Goal: Obtain resource: Obtain resource

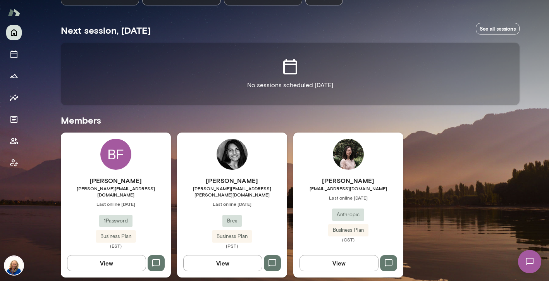
scroll to position [127, 0]
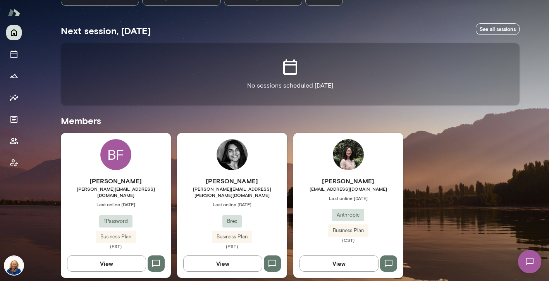
click at [125, 201] on span "Last online [DATE]" at bounding box center [116, 204] width 110 height 6
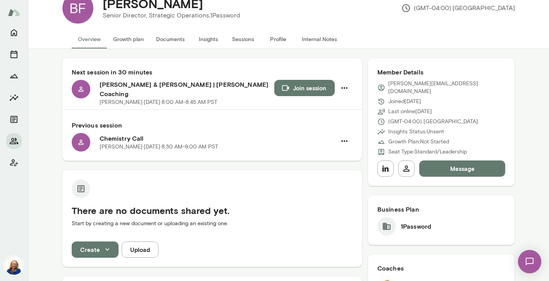
scroll to position [22, 0]
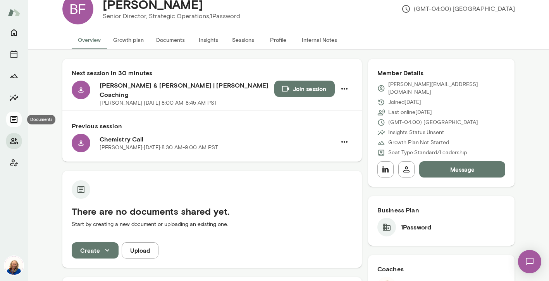
click at [14, 119] on icon "Documents" at bounding box center [13, 119] width 7 height 7
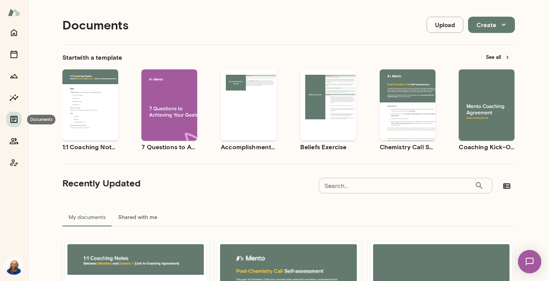
scroll to position [6, 0]
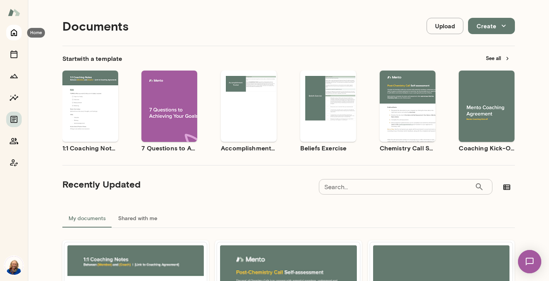
click at [15, 39] on button "Home" at bounding box center [13, 32] width 15 height 15
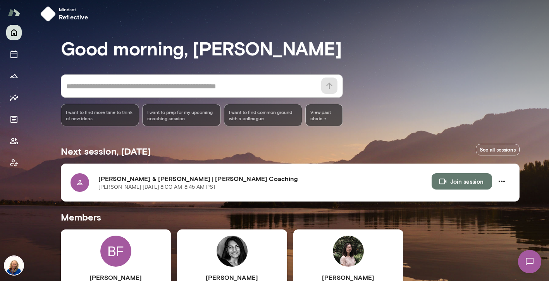
click at [120, 274] on h6 "[PERSON_NAME]" at bounding box center [116, 277] width 110 height 9
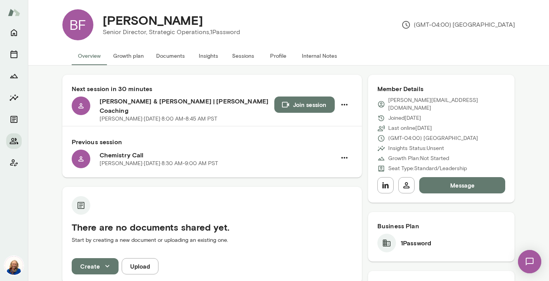
click at [159, 55] on button "Documents" at bounding box center [170, 55] width 41 height 19
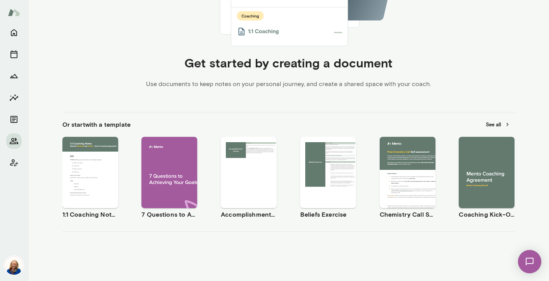
scroll to position [213, 0]
click at [497, 122] on button "See all" at bounding box center [498, 125] width 34 height 12
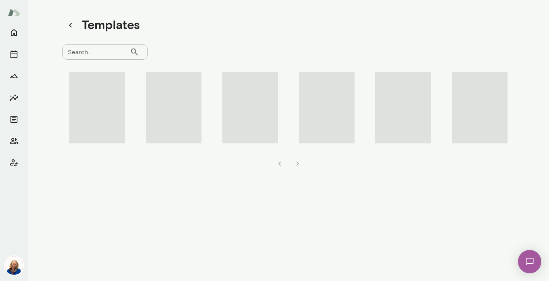
scroll to position [6, 0]
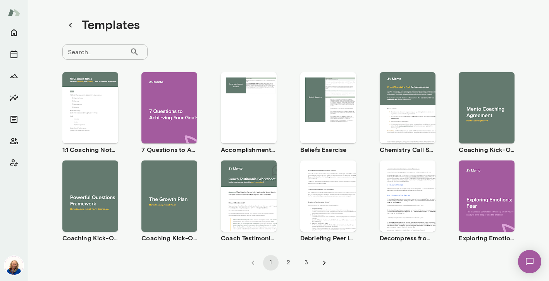
click at [92, 189] on span "Use template" at bounding box center [95, 189] width 28 height 6
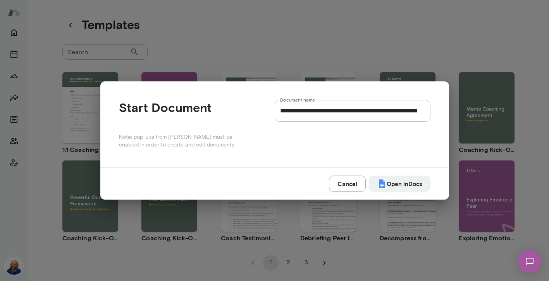
click at [91, 176] on div "**********" at bounding box center [274, 140] width 549 height 281
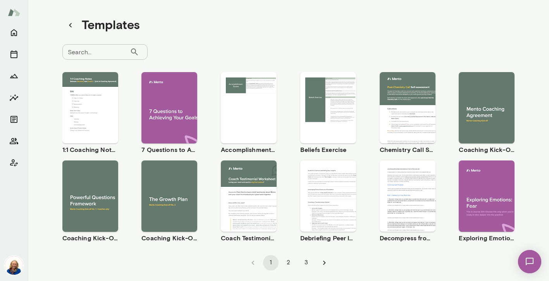
click at [288, 260] on button "2" at bounding box center [288, 262] width 15 height 15
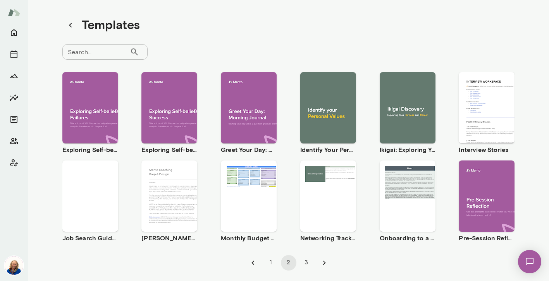
click at [309, 264] on button "3" at bounding box center [306, 262] width 15 height 15
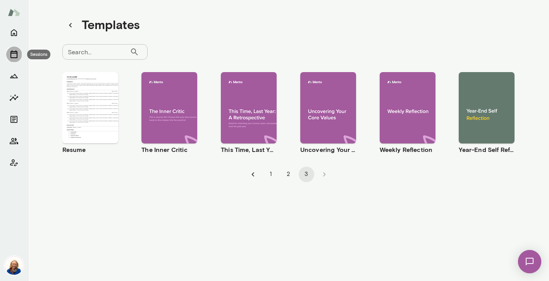
click at [11, 59] on button "Sessions" at bounding box center [13, 53] width 15 height 15
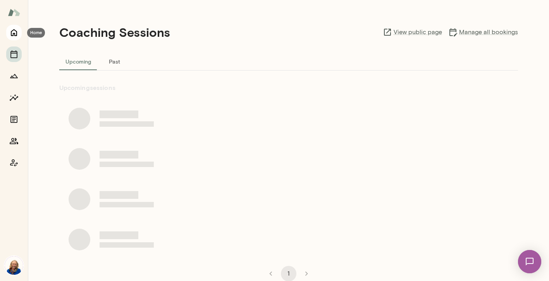
click at [8, 34] on button "Home" at bounding box center [13, 32] width 15 height 15
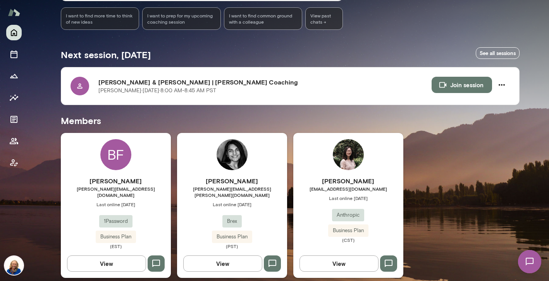
click at [140, 185] on span "[PERSON_NAME][EMAIL_ADDRESS][DOMAIN_NAME]" at bounding box center [116, 191] width 110 height 12
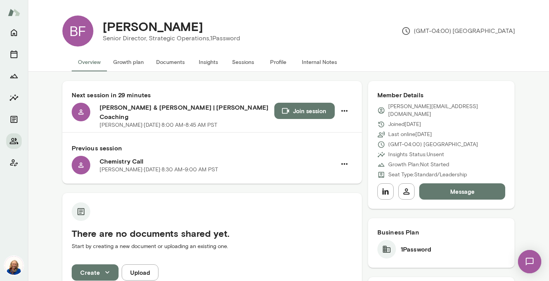
click at [177, 64] on button "Documents" at bounding box center [170, 62] width 41 height 19
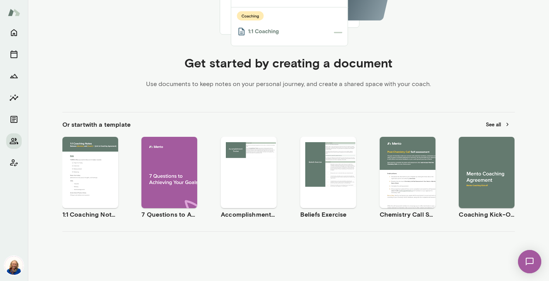
scroll to position [213, 0]
click at [100, 166] on span "Use template" at bounding box center [95, 166] width 28 height 6
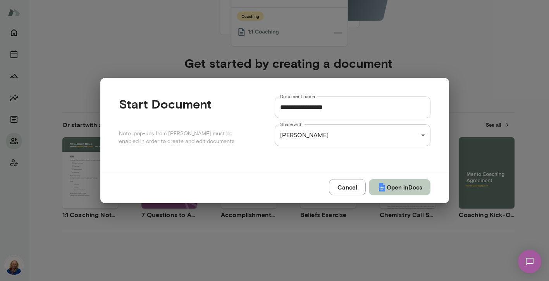
click at [397, 187] on button "Open in Docs" at bounding box center [400, 187] width 62 height 16
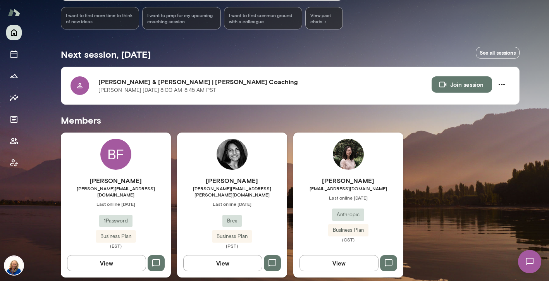
scroll to position [103, 0]
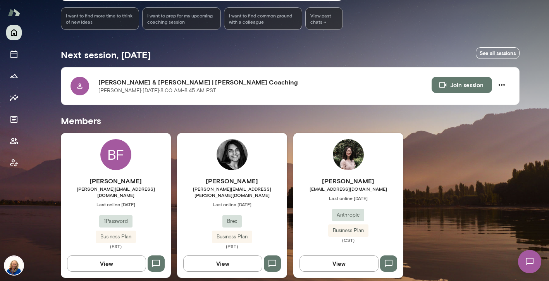
click at [141, 177] on h6 "[PERSON_NAME]" at bounding box center [116, 180] width 110 height 9
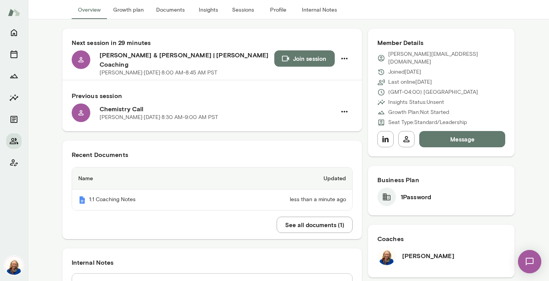
scroll to position [50, 0]
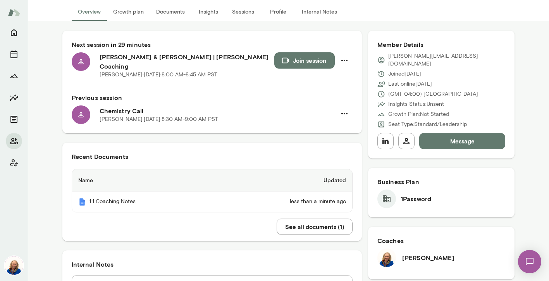
click at [167, 13] on button "Documents" at bounding box center [170, 11] width 41 height 19
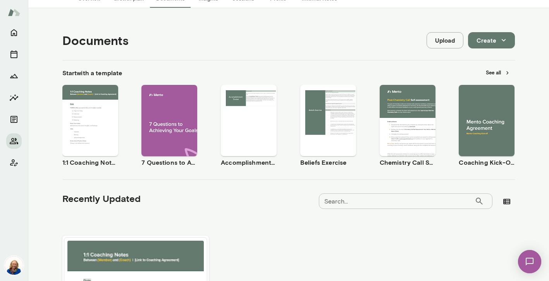
scroll to position [65, 0]
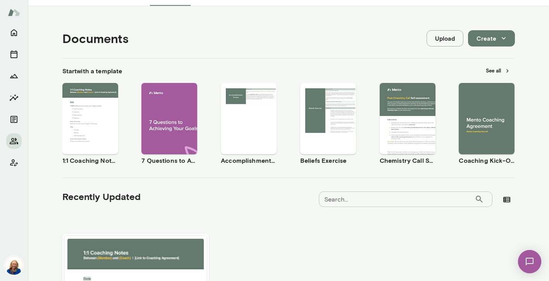
click at [483, 143] on div "Use template Preview" at bounding box center [487, 118] width 56 height 71
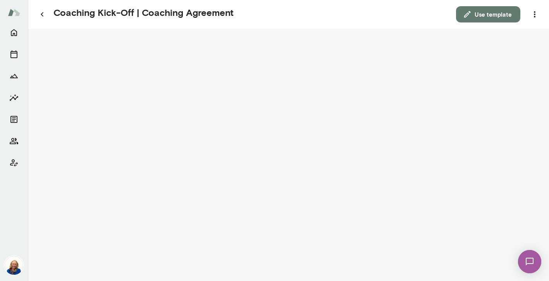
click at [488, 16] on button "Use template" at bounding box center [488, 14] width 64 height 16
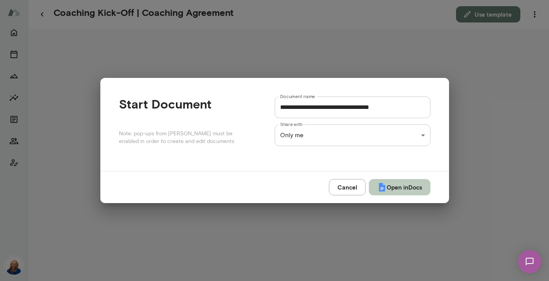
click at [402, 189] on button "Open in Docs" at bounding box center [400, 187] width 62 height 16
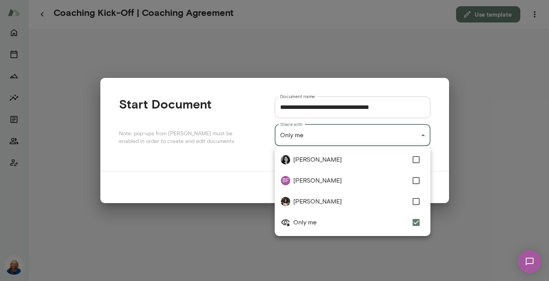
click at [395, 0] on div "**********" at bounding box center [274, 0] width 549 height 0
click at [353, 183] on span "[PERSON_NAME]" at bounding box center [350, 180] width 115 height 9
type input "**********"
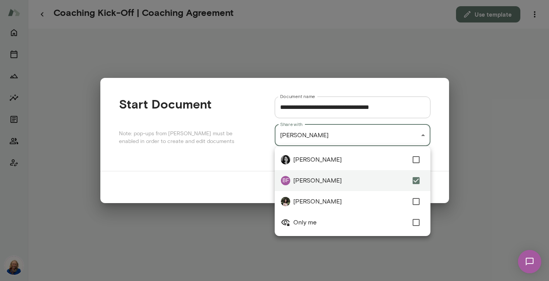
click at [437, 158] on div at bounding box center [274, 140] width 549 height 281
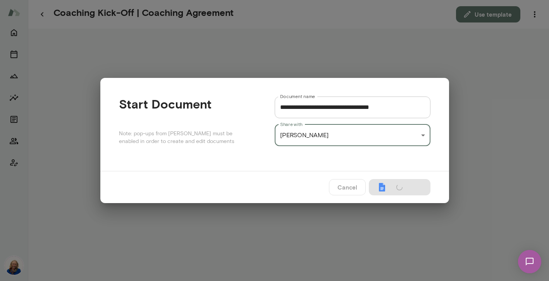
click at [386, 187] on div "Cancel Open in Docs" at bounding box center [274, 187] width 349 height 32
click at [342, 190] on div "Cancel Open in Docs" at bounding box center [274, 187] width 349 height 32
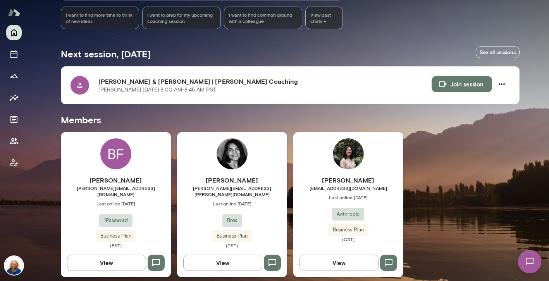
scroll to position [103, 0]
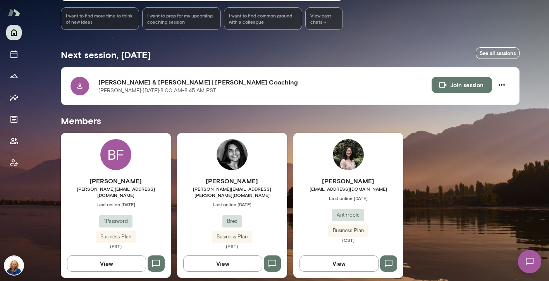
click at [112, 188] on span "[PERSON_NAME][EMAIL_ADDRESS][DOMAIN_NAME]" at bounding box center [116, 191] width 110 height 12
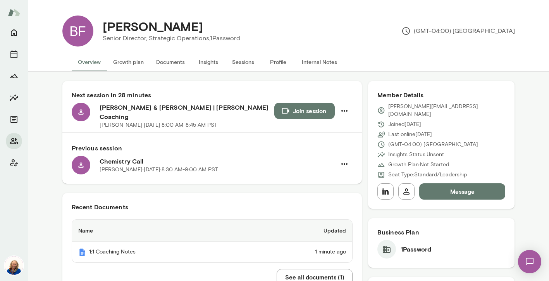
click at [158, 66] on button "Documents" at bounding box center [170, 62] width 41 height 19
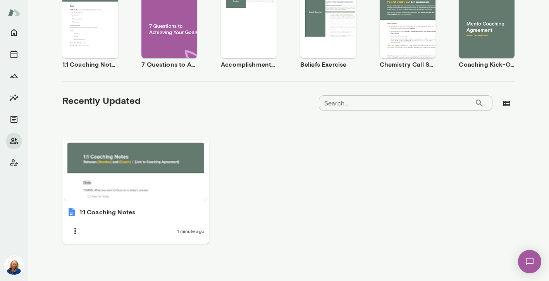
scroll to position [161, 0]
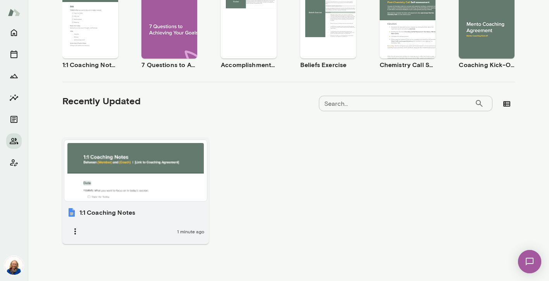
click at [194, 230] on span "1 minute ago" at bounding box center [190, 231] width 27 height 6
click at [74, 229] on icon "button" at bounding box center [74, 231] width 9 height 9
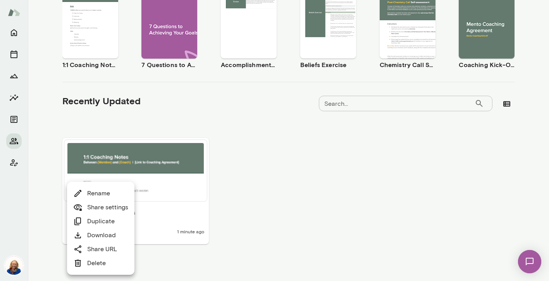
click at [84, 267] on link "Delete" at bounding box center [89, 262] width 33 height 9
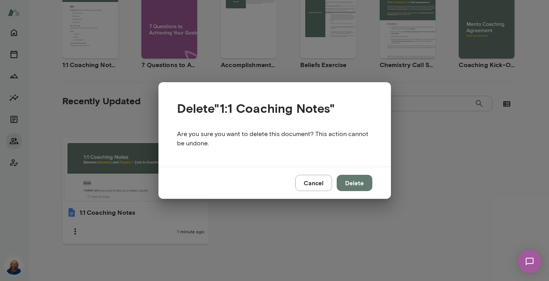
click at [358, 183] on button "Delete" at bounding box center [355, 183] width 36 height 16
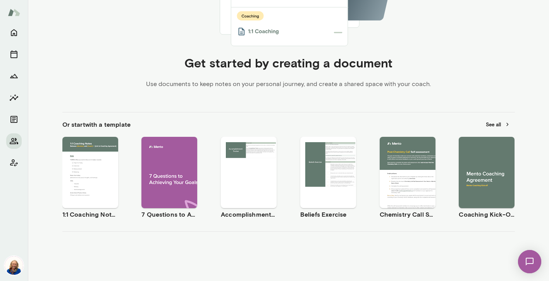
scroll to position [213, 0]
click at [64, 193] on div "Use template Preview" at bounding box center [90, 172] width 56 height 71
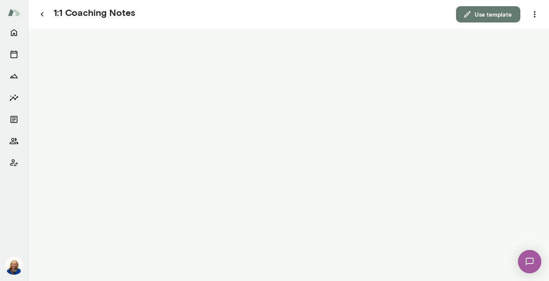
click at [481, 11] on button "Use template" at bounding box center [488, 14] width 64 height 16
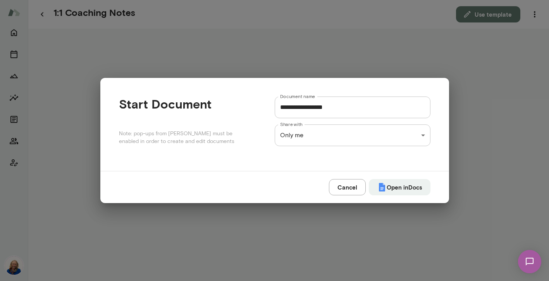
click at [351, 184] on button "Cancel" at bounding box center [347, 187] width 37 height 16
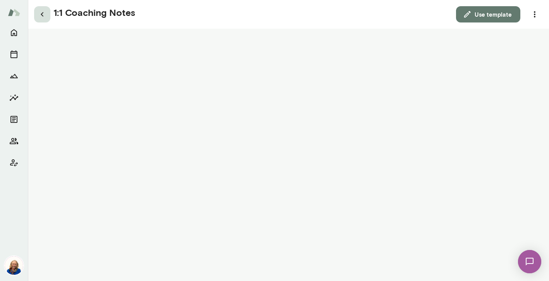
click at [42, 15] on icon "button" at bounding box center [42, 14] width 3 height 4
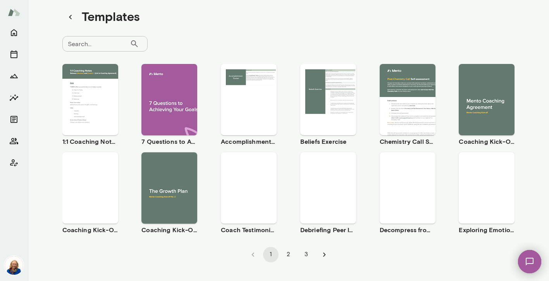
scroll to position [14, 0]
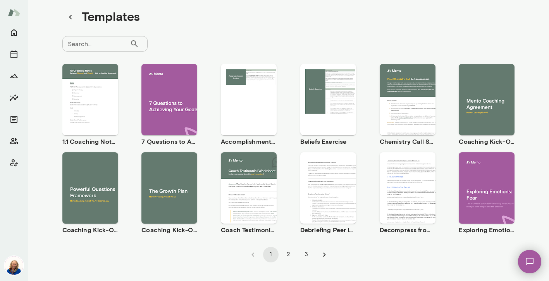
click at [98, 91] on span "Use template" at bounding box center [95, 93] width 28 height 6
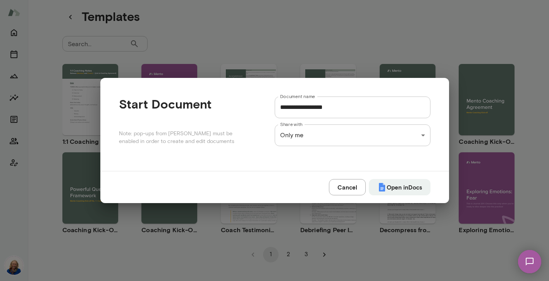
click at [337, 0] on div "**********" at bounding box center [274, 0] width 549 height 0
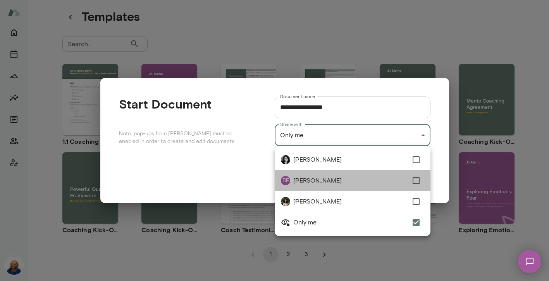
click at [333, 184] on span "[PERSON_NAME]" at bounding box center [350, 180] width 115 height 9
type input "**********"
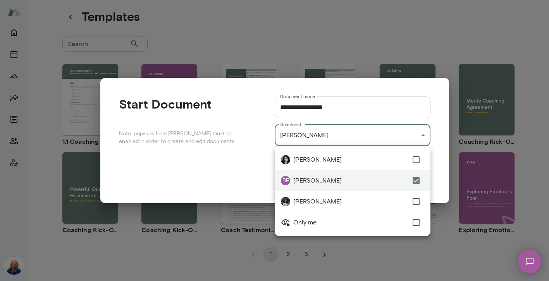
click at [214, 188] on div at bounding box center [274, 140] width 549 height 281
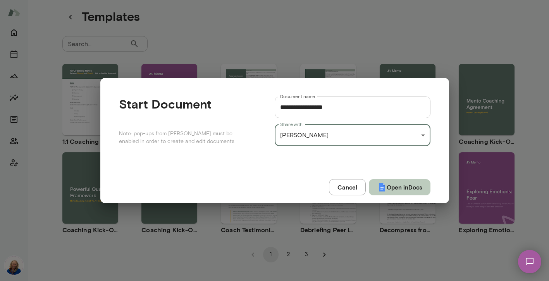
click at [407, 186] on button "Open in Docs" at bounding box center [400, 187] width 62 height 16
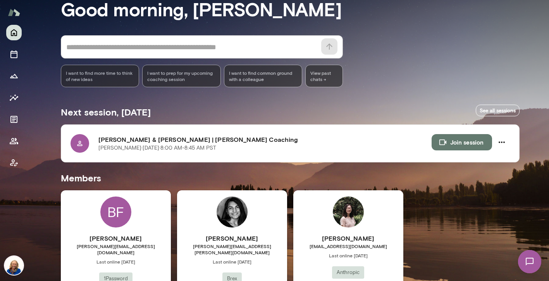
scroll to position [46, 0]
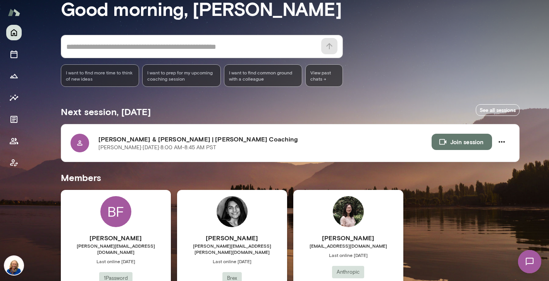
click at [143, 227] on div "BF Brenna Fourie brenna.fourie@agilebits.com Last online September 24 1Password…" at bounding box center [116, 262] width 110 height 145
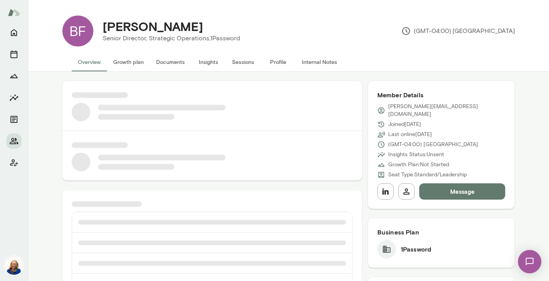
click at [168, 61] on button "Documents" at bounding box center [170, 62] width 41 height 19
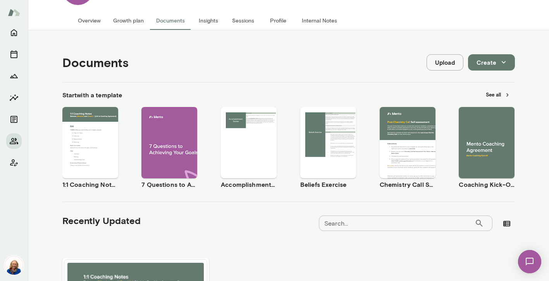
scroll to position [42, 0]
click at [497, 168] on div "Use template Preview" at bounding box center [487, 141] width 56 height 71
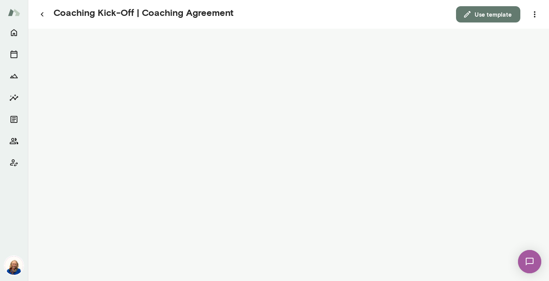
click at [492, 17] on button "Use template" at bounding box center [488, 14] width 64 height 16
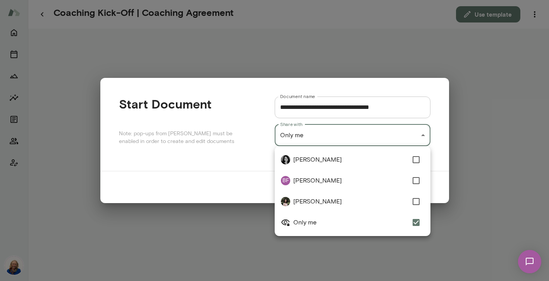
click at [345, 0] on div "**********" at bounding box center [274, 0] width 549 height 0
click at [336, 179] on span "[PERSON_NAME]" at bounding box center [350, 180] width 115 height 9
type input "**********"
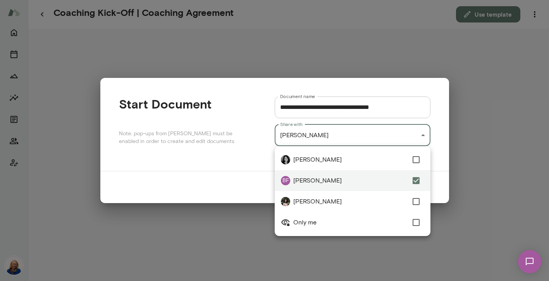
click at [443, 183] on div at bounding box center [274, 140] width 549 height 281
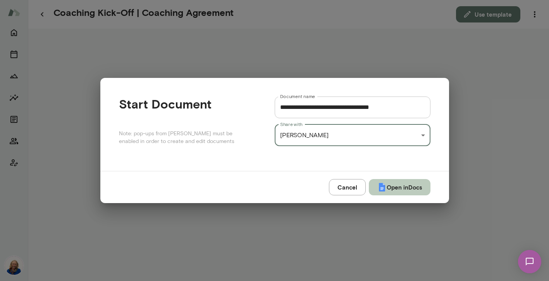
click at [395, 185] on button "Open in Docs" at bounding box center [400, 187] width 62 height 16
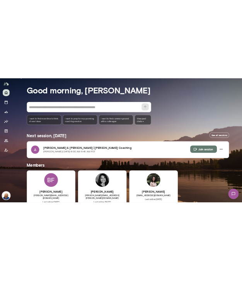
scroll to position [30, 0]
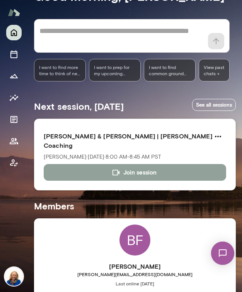
click at [106, 165] on button "Join session" at bounding box center [135, 172] width 183 height 16
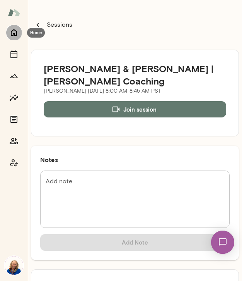
click at [14, 37] on button "Home" at bounding box center [13, 32] width 15 height 15
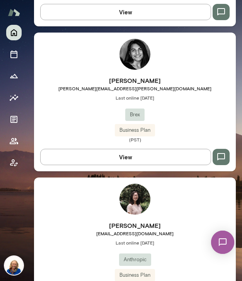
scroll to position [362, 0]
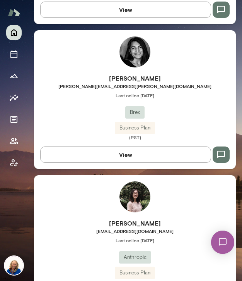
click at [92, 101] on div "[PERSON_NAME] [PERSON_NAME][EMAIL_ADDRESS][PERSON_NAME][DOMAIN_NAME] Last onlin…" at bounding box center [135, 107] width 202 height 67
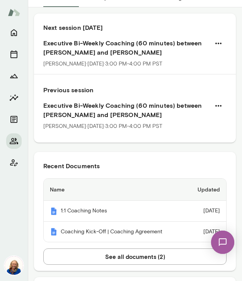
scroll to position [67, 0]
